Goal: Information Seeking & Learning: Learn about a topic

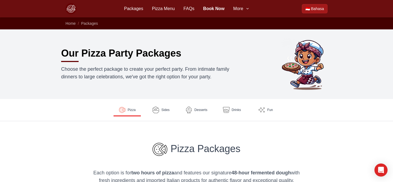
click at [176, 7] on div "Packages Pizza Menu FAQs Book Now More" at bounding box center [187, 8] width 126 height 7
click at [166, 8] on link "Pizza Menu" at bounding box center [163, 8] width 23 height 7
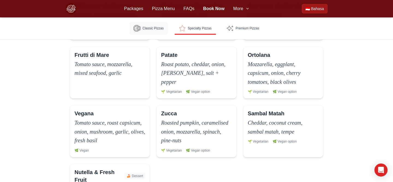
scroll to position [382, 0]
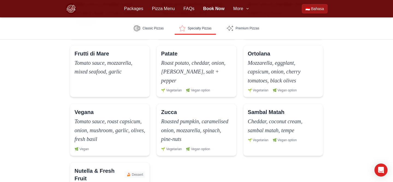
drag, startPoint x: 299, startPoint y: 82, endPoint x: 240, endPoint y: 53, distance: 66.4
click at [240, 53] on div "[DATE] BBQ sauce, cheddar, roast chicken, ham, salami, onion, mushroom 🥓 Pork (…" at bounding box center [196, 95] width 253 height 218
click at [288, 87] on div "Ortolana Mozzarella, eggplant, capsicum, onion, cherry tomatoes, black olives 🌱…" at bounding box center [282, 71] width 83 height 54
drag, startPoint x: 301, startPoint y: 82, endPoint x: 245, endPoint y: 62, distance: 59.2
click at [245, 62] on div "Ortolana Mozzarella, eggplant, capsicum, onion, cherry tomatoes, black olives 🌱…" at bounding box center [282, 71] width 83 height 54
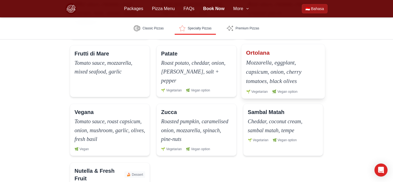
copy p "Mozzarella, eggplant, capsicum, onion, cherry tomatoes, black olives"
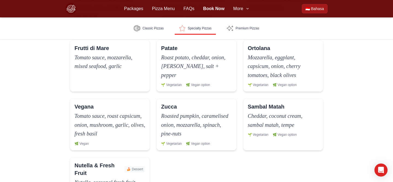
scroll to position [388, 0]
drag, startPoint x: 106, startPoint y: 137, endPoint x: 73, endPoint y: 107, distance: 45.0
click at [73, 107] on div "Vegana Tomato sauce, roast capsicum, onion, mushroom, garlic, olives, fresh bas…" at bounding box center [109, 124] width 83 height 54
copy div "Vegana Tomato sauce, roast capsicum, onion, mushroom, garlic, olives, fresh bas…"
click at [106, 122] on p "Tomato sauce, roast capsicum, onion, mushroom, garlic, olives, fresh basil" at bounding box center [110, 125] width 74 height 28
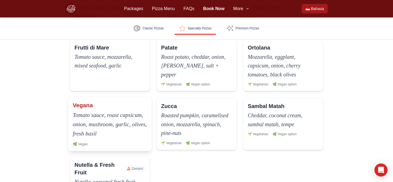
drag, startPoint x: 98, startPoint y: 136, endPoint x: 71, endPoint y: 118, distance: 32.8
click at [71, 118] on div "Vegana Tomato sauce, roast capsicum, onion, mushroom, garlic, olives, fresh bas…" at bounding box center [109, 124] width 83 height 54
copy p "Tomato sauce, roast capsicum, onion, mushroom, garlic, olives, fresh basil"
